Goal: Task Accomplishment & Management: Complete application form

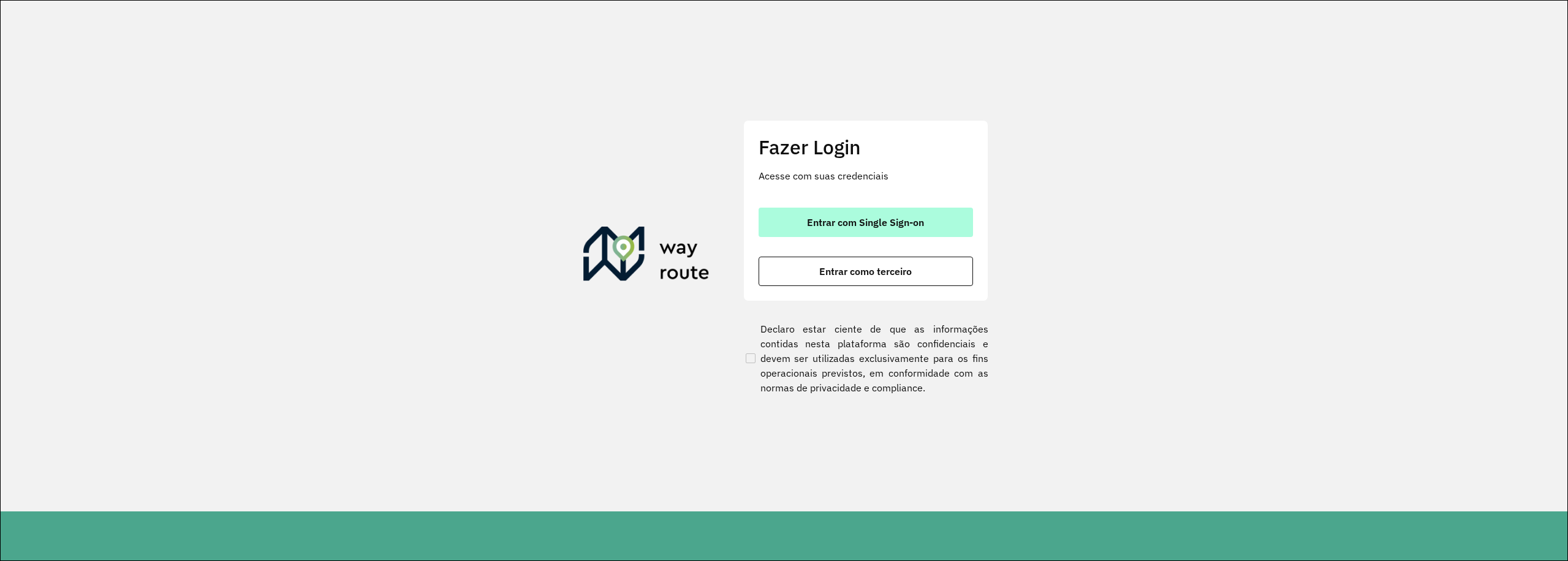
click at [877, 218] on span "Entrar com Single Sign-on" at bounding box center [865, 222] width 117 height 10
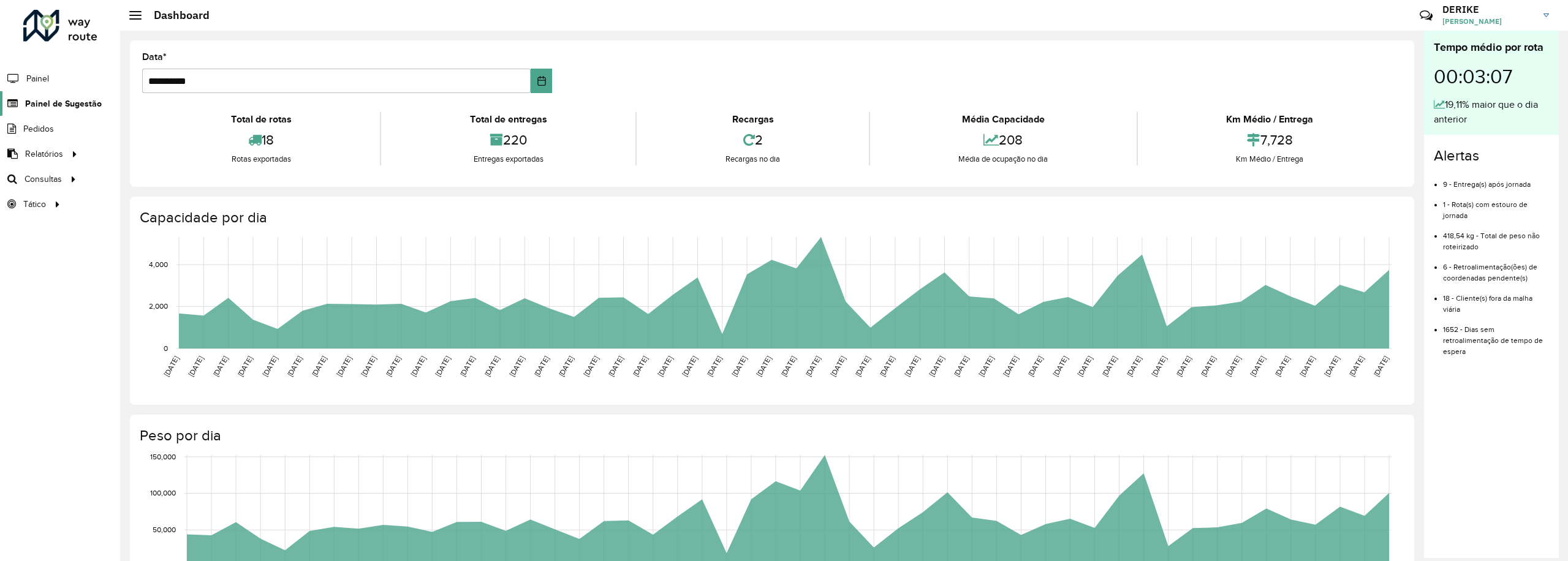
click at [54, 102] on span "Painel de Sugestão" at bounding box center [63, 104] width 77 height 13
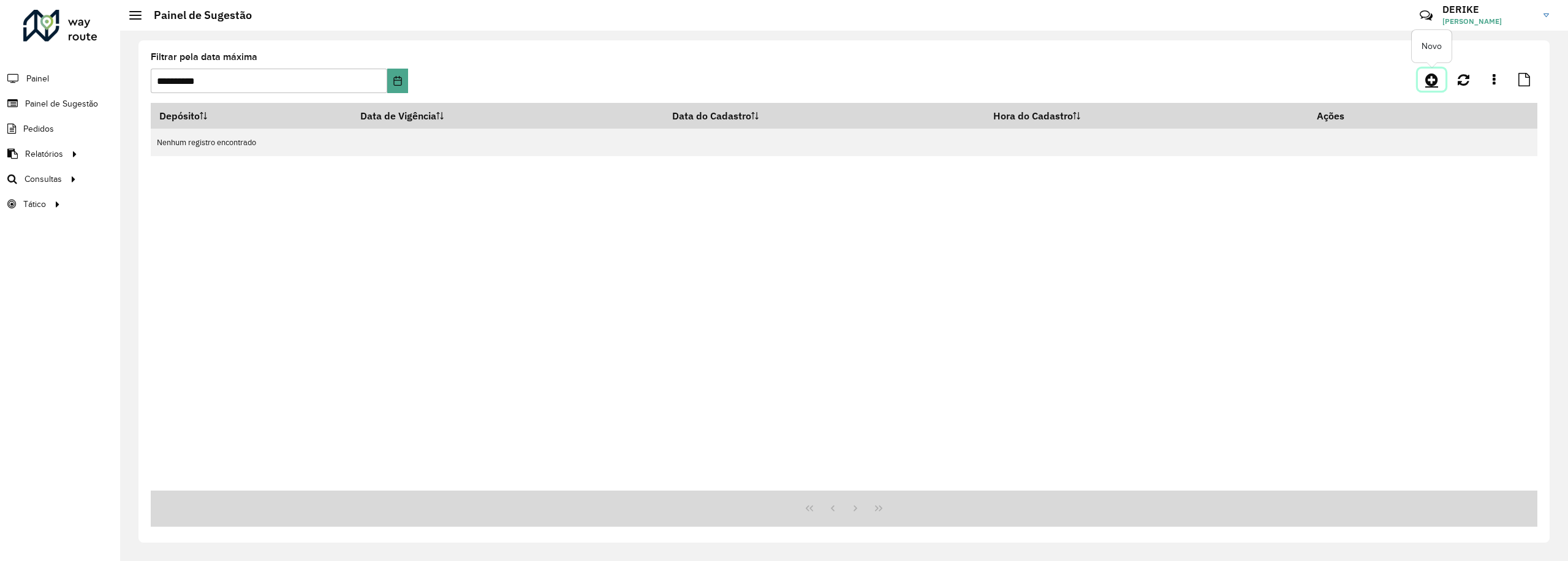
click at [1431, 74] on icon at bounding box center [1431, 80] width 13 height 15
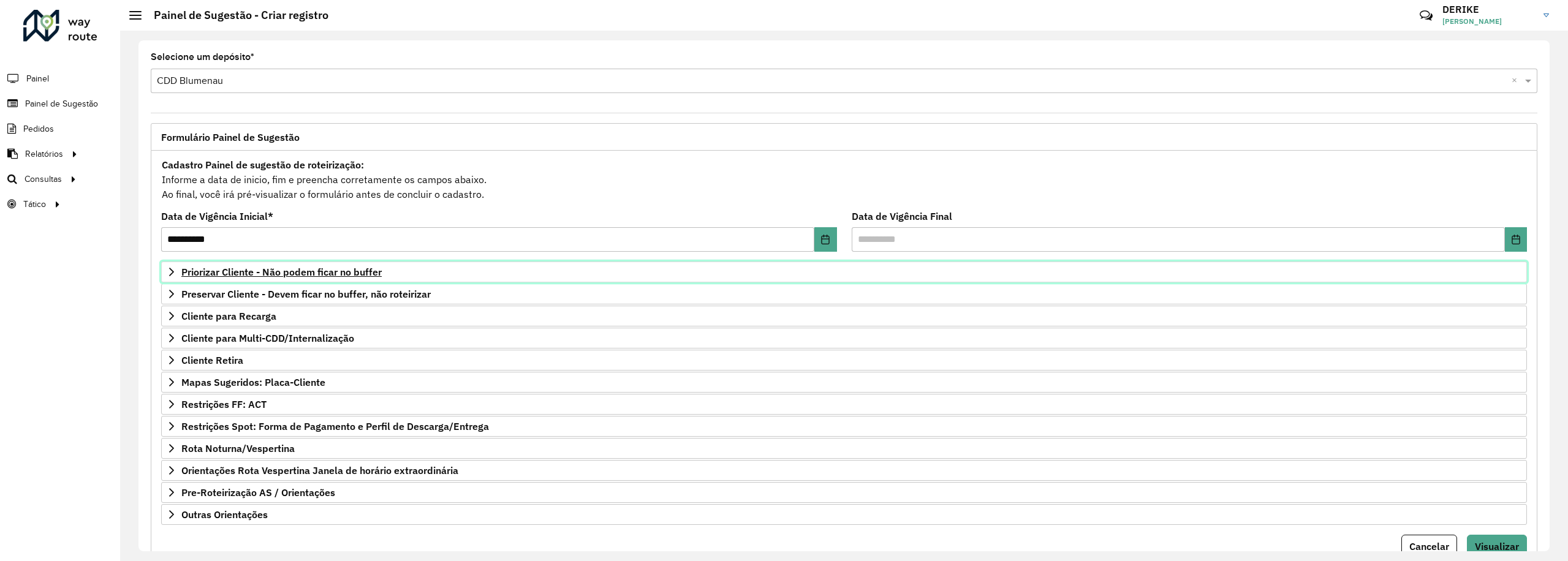
click at [236, 275] on span "Priorizar Cliente - Não podem ficar no buffer" at bounding box center [281, 272] width 200 height 10
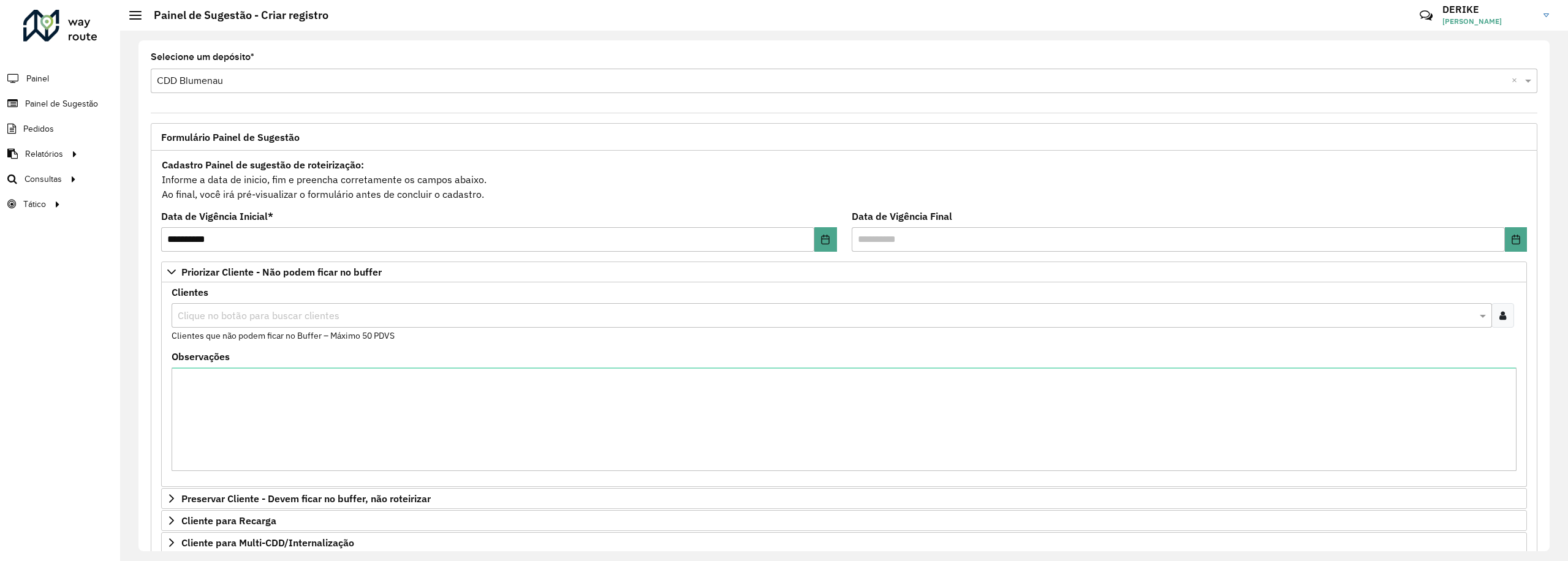
click at [289, 314] on input "text" at bounding box center [825, 316] width 1302 height 15
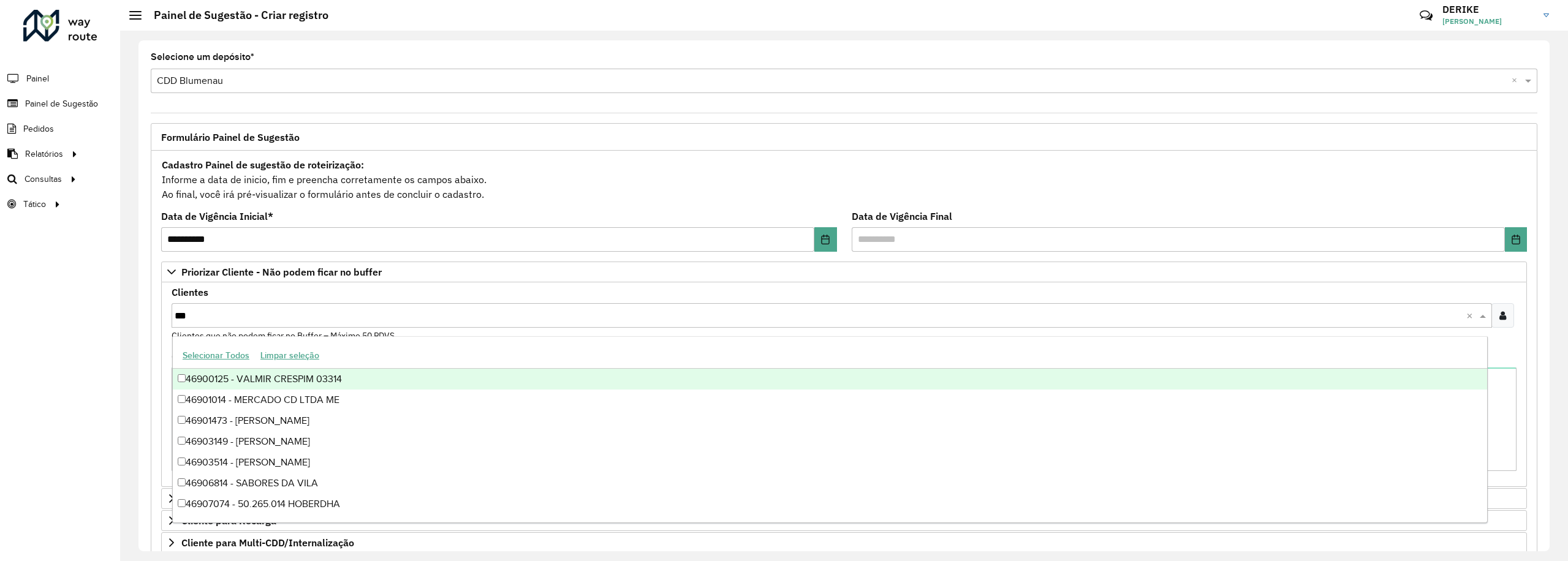
type input "****"
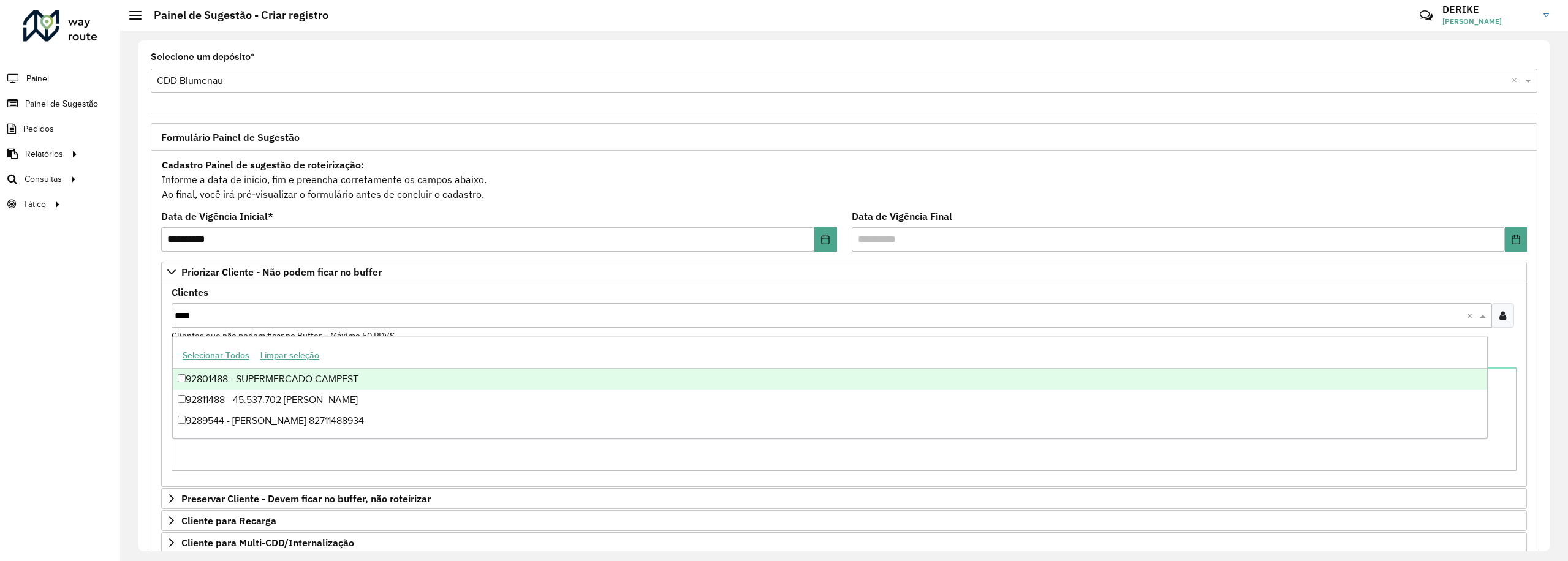
click at [278, 380] on div "92801488 - SUPERMERCADO CAMPEST" at bounding box center [830, 379] width 1314 height 21
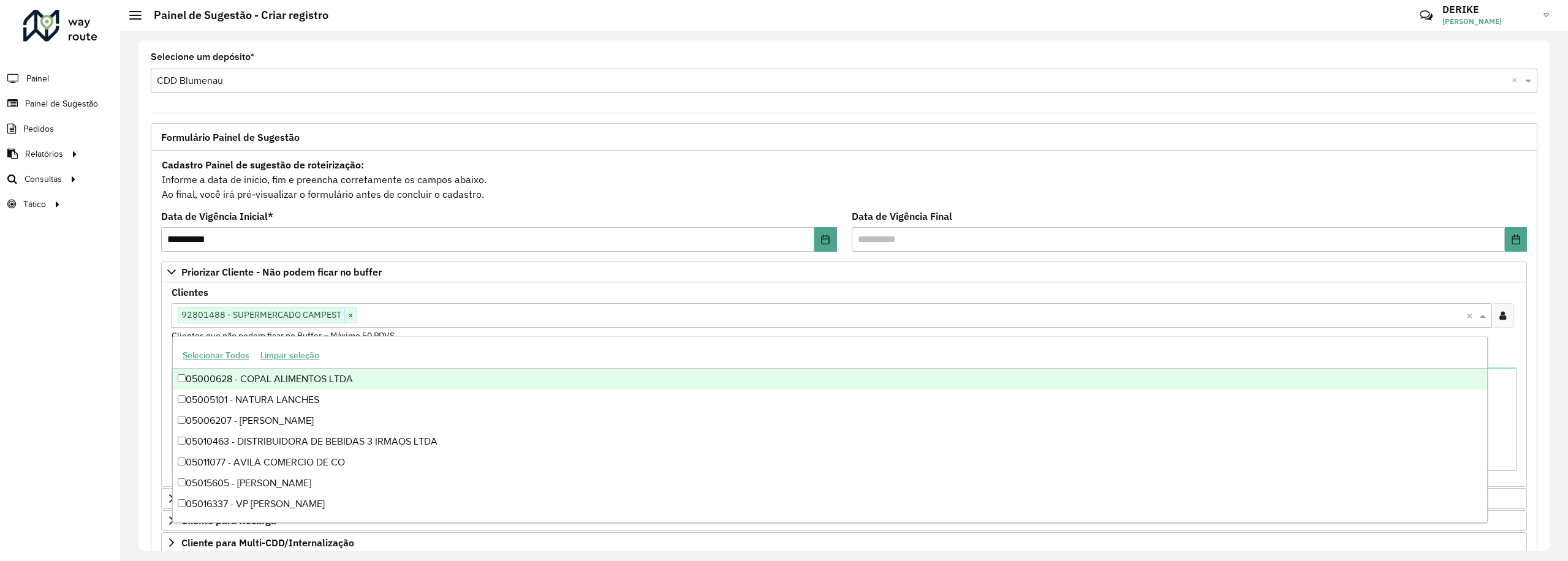
click at [421, 317] on input "text" at bounding box center [911, 316] width 1109 height 15
type input "****"
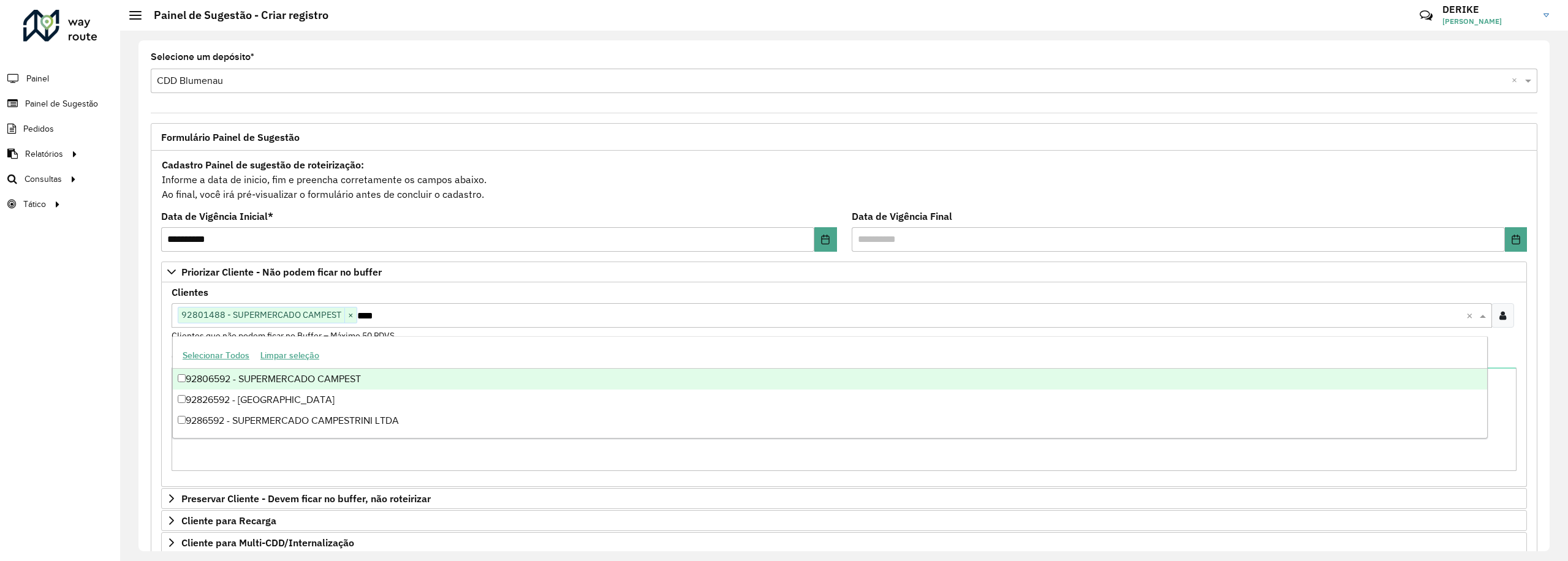
click at [294, 380] on div "92806592 - SUPERMERCADO CAMPEST" at bounding box center [830, 379] width 1314 height 21
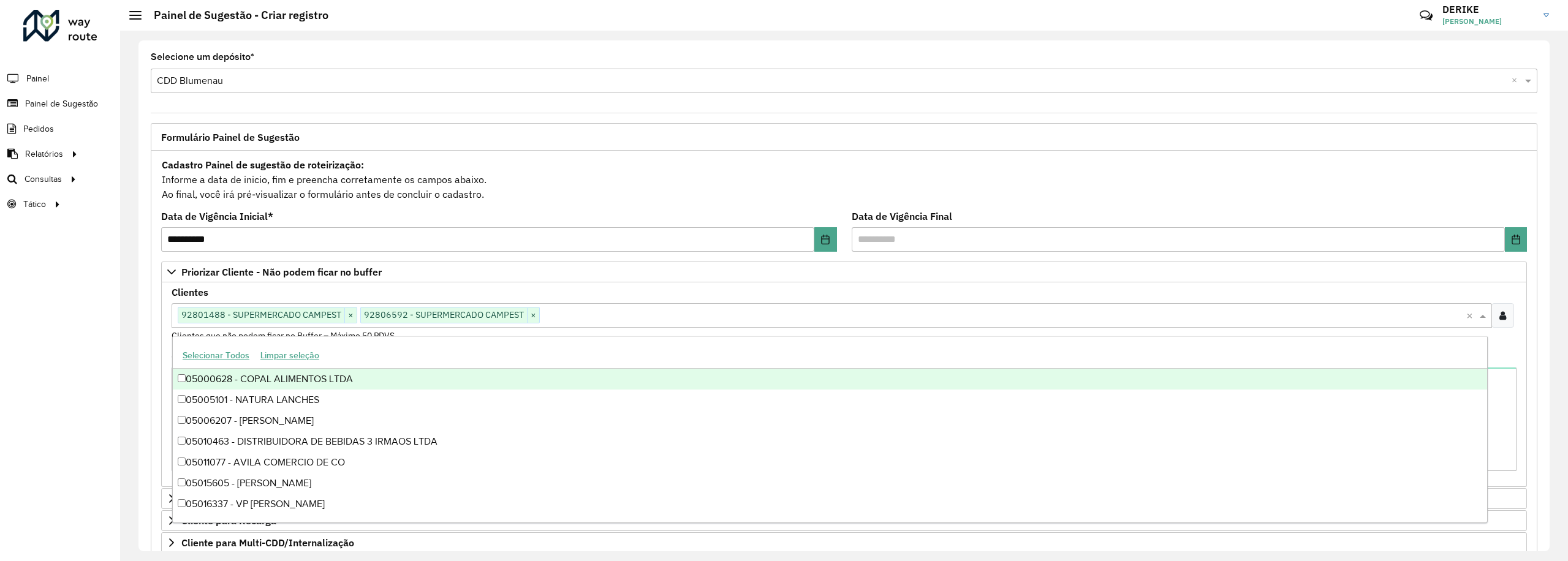
click at [1083, 196] on div "Cadastro Painel de sugestão de roteirização: Informe a data de inicio, fim e pr…" at bounding box center [843, 179] width 1365 height 45
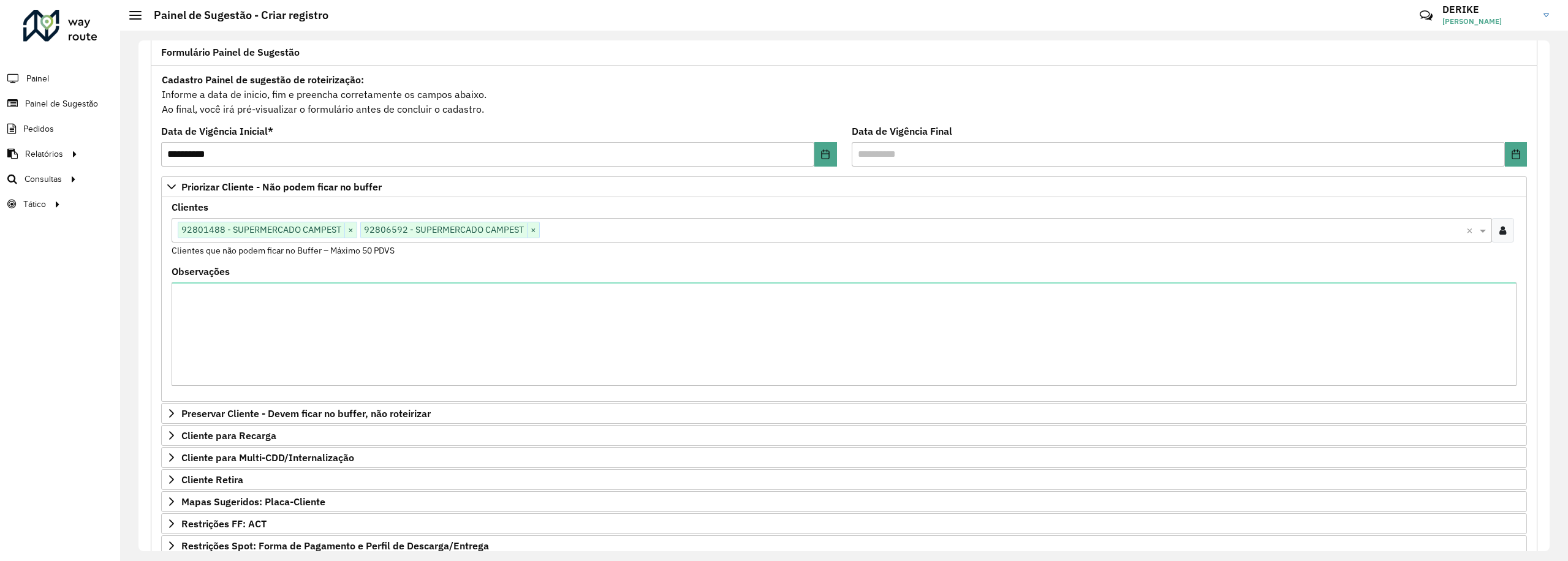
scroll to position [265, 0]
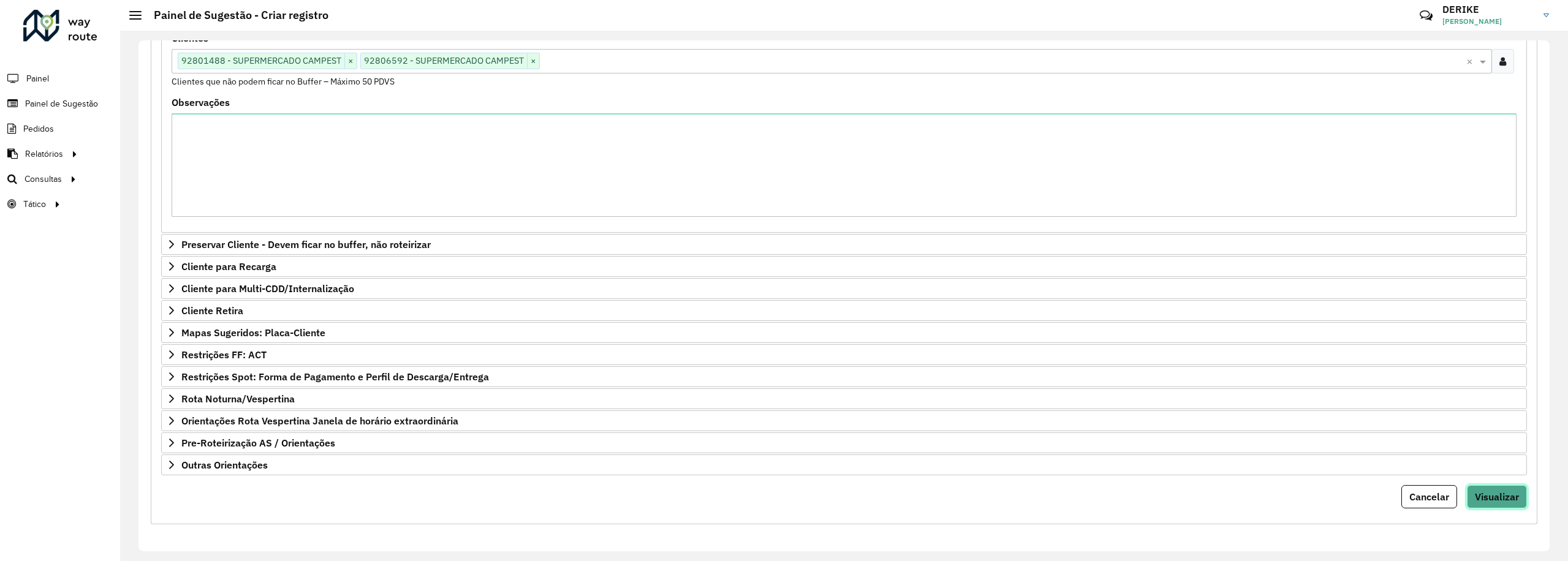
click at [1490, 491] on span "Visualizar" at bounding box center [1496, 498] width 44 height 13
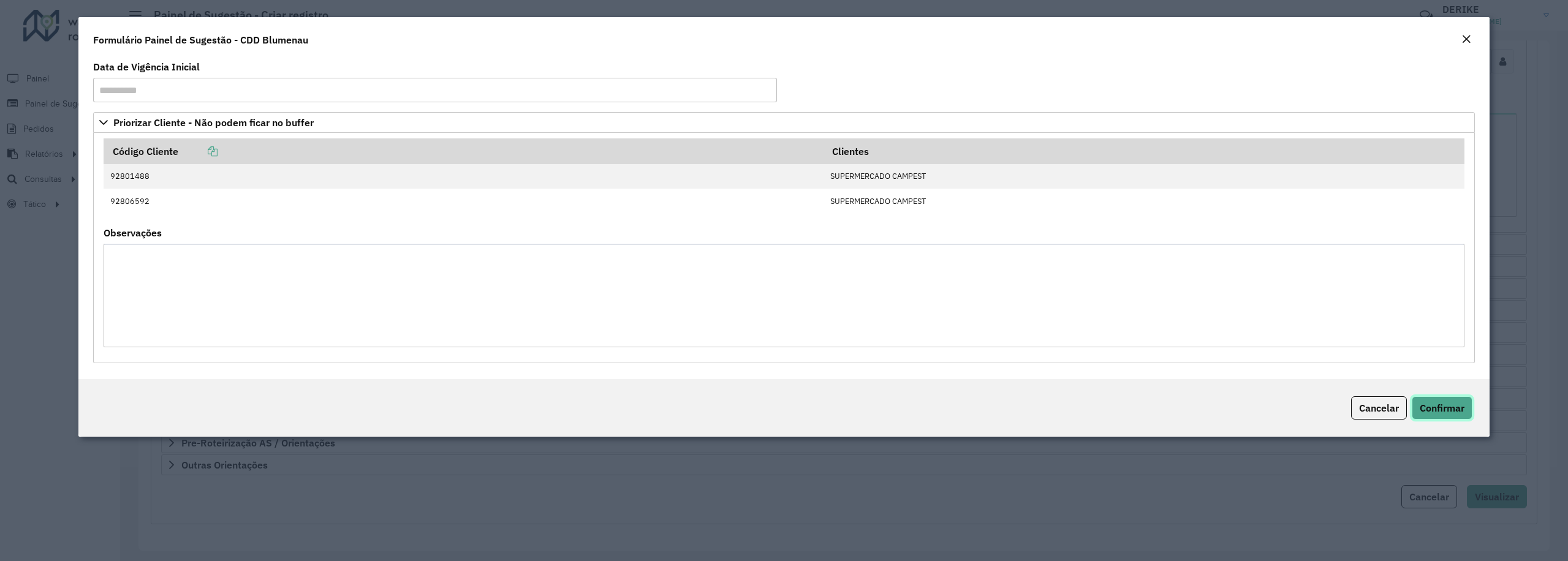
click at [1432, 406] on span "Confirmar" at bounding box center [1441, 409] width 44 height 13
